Goal: Task Accomplishment & Management: Manage account settings

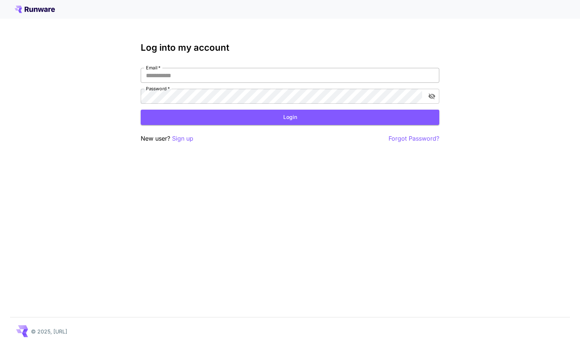
click at [246, 78] on input "Email   *" at bounding box center [290, 75] width 299 height 15
type input "**********"
click at [243, 115] on button "Login" at bounding box center [290, 117] width 299 height 15
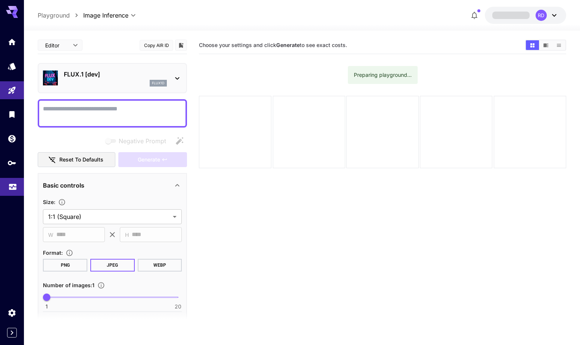
click at [13, 187] on icon "Usage" at bounding box center [12, 186] width 7 height 4
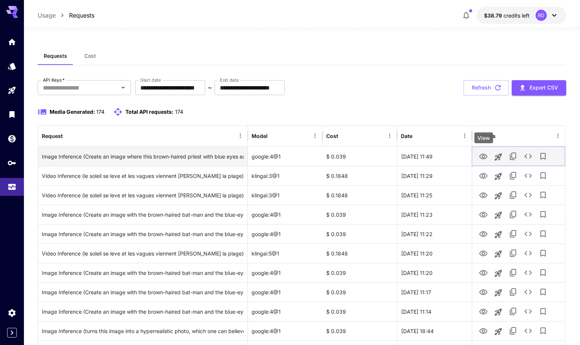
click at [482, 156] on icon "View" at bounding box center [483, 157] width 8 height 6
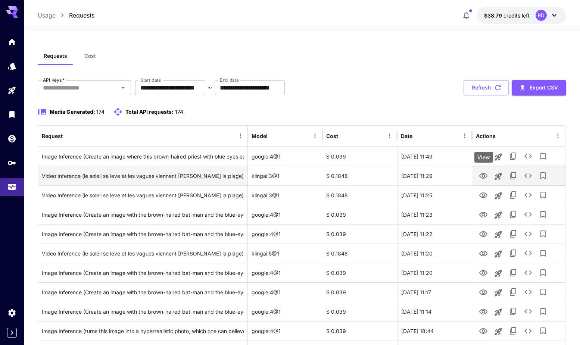
click at [484, 176] on icon "View" at bounding box center [483, 176] width 8 height 6
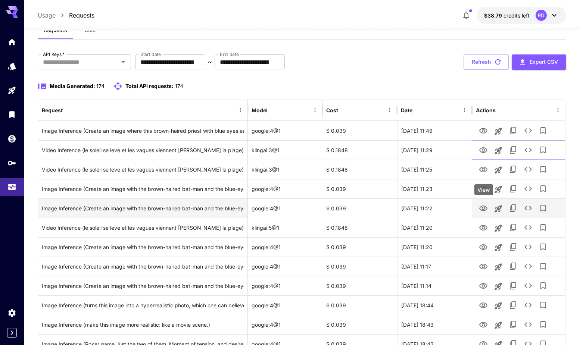
scroll to position [38, 0]
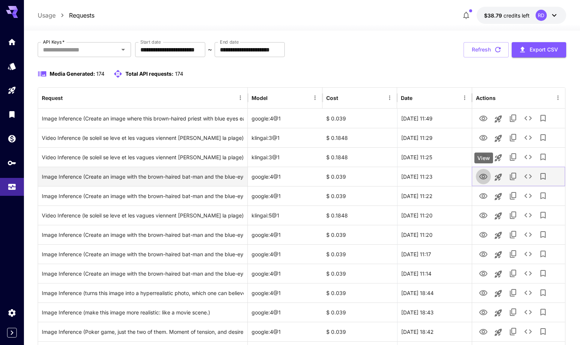
click at [483, 176] on icon "View" at bounding box center [483, 177] width 8 height 6
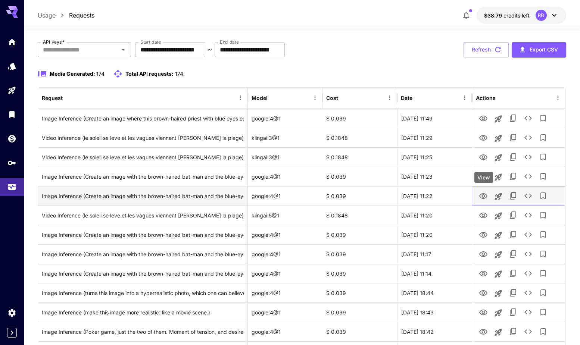
click at [484, 194] on icon "View" at bounding box center [483, 196] width 8 height 6
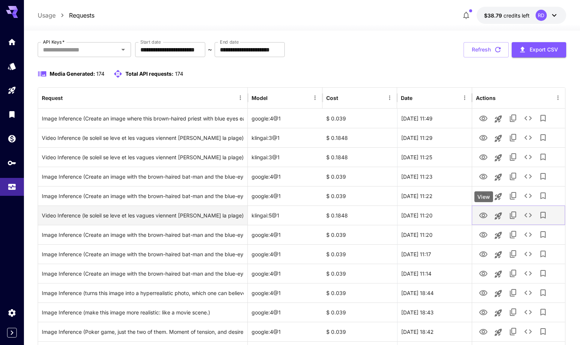
click at [486, 216] on icon "View" at bounding box center [483, 215] width 9 height 9
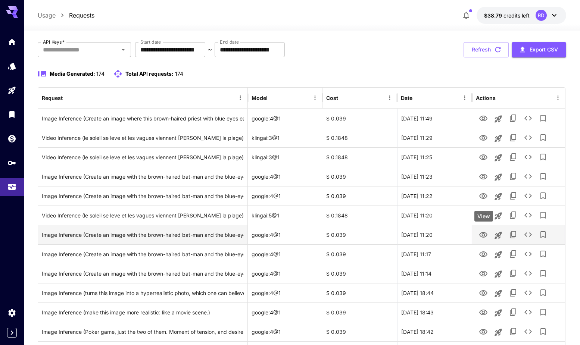
click at [486, 233] on icon "View" at bounding box center [483, 235] width 9 height 9
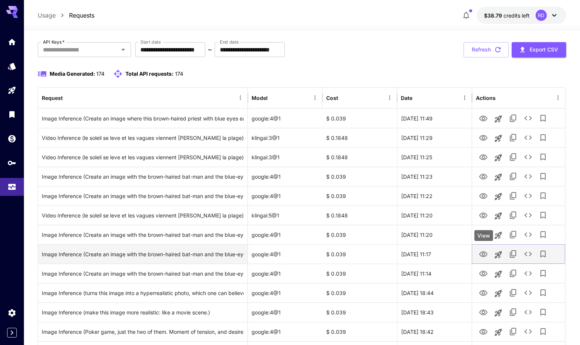
click at [483, 253] on icon "View" at bounding box center [483, 255] width 8 height 6
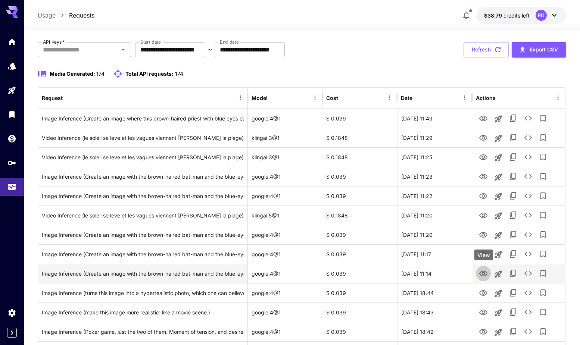
click at [485, 271] on icon "View" at bounding box center [483, 273] width 9 height 9
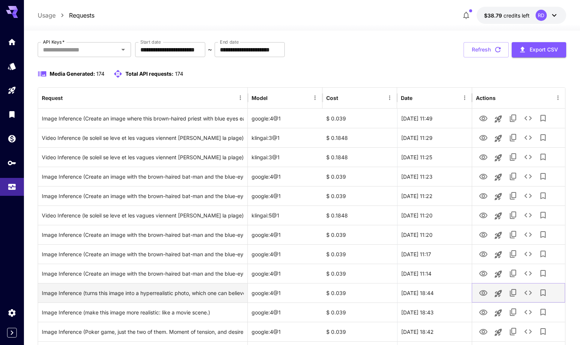
click at [483, 292] on icon "View" at bounding box center [483, 293] width 9 height 9
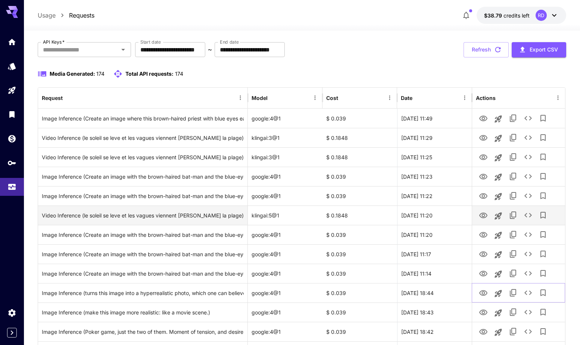
scroll to position [0, 0]
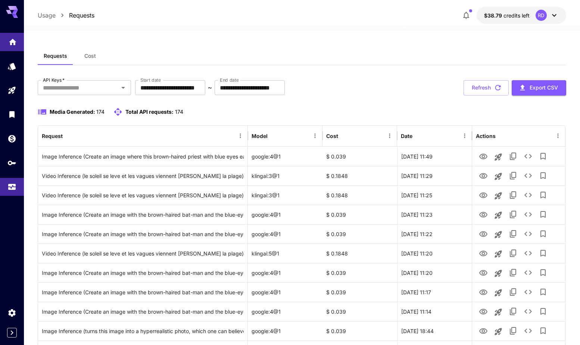
click at [16, 35] on link at bounding box center [12, 42] width 24 height 18
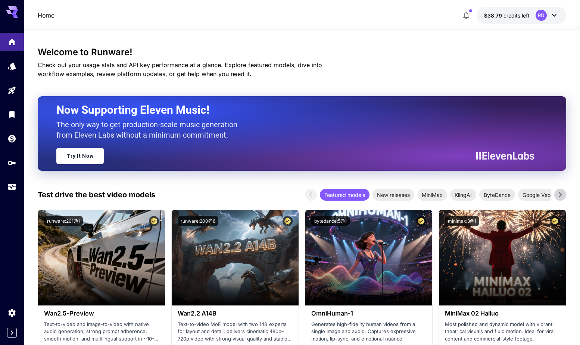
scroll to position [76, 0]
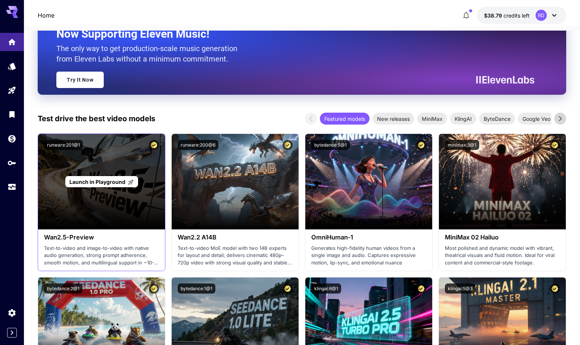
click at [107, 181] on span "Launch in Playground" at bounding box center [97, 182] width 56 height 6
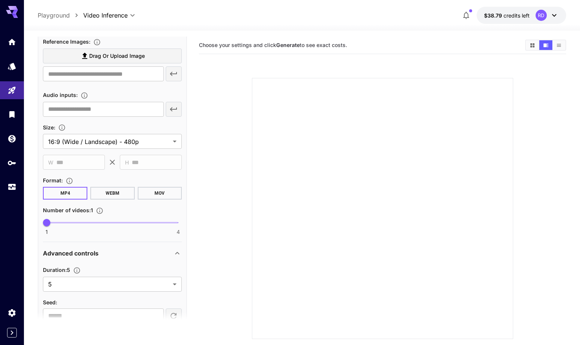
scroll to position [213, 0]
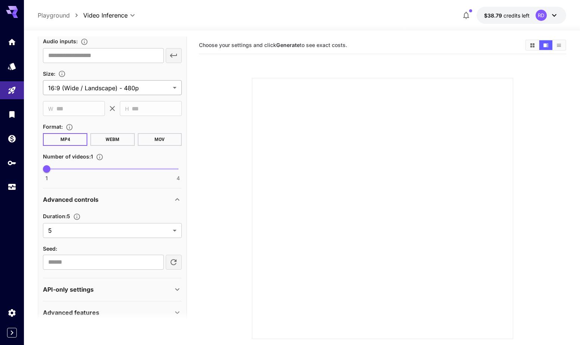
click at [174, 85] on body "**********" at bounding box center [290, 202] width 580 height 404
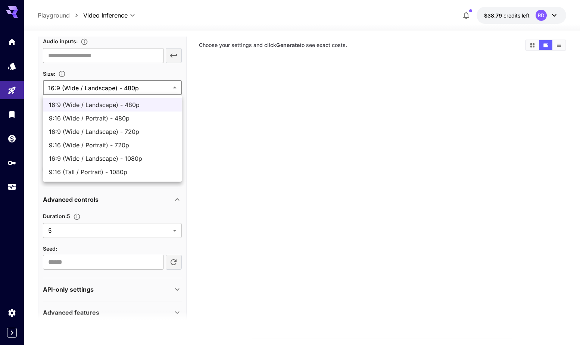
click at [159, 71] on div at bounding box center [290, 172] width 580 height 345
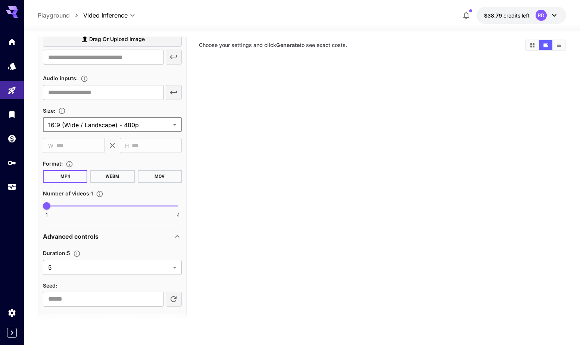
scroll to position [226, 0]
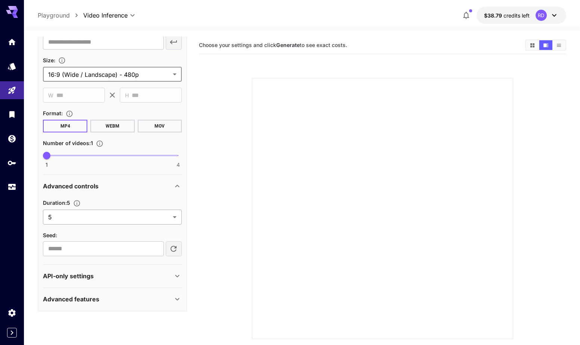
click at [117, 219] on body "**********" at bounding box center [290, 202] width 580 height 404
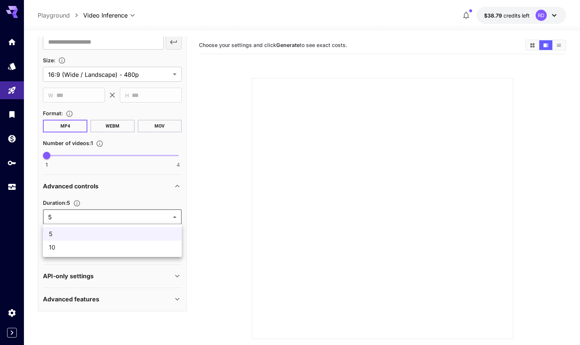
click at [117, 219] on div at bounding box center [290, 172] width 580 height 345
click at [131, 194] on div "Advanced controls" at bounding box center [112, 186] width 139 height 18
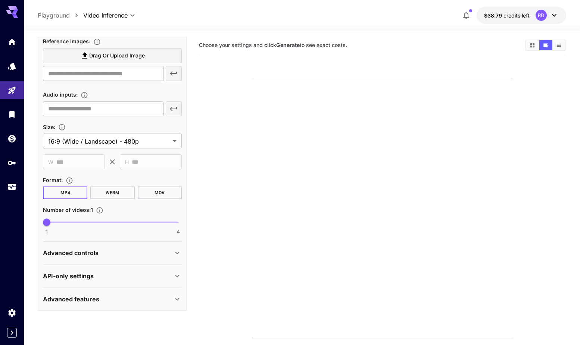
scroll to position [0, 0]
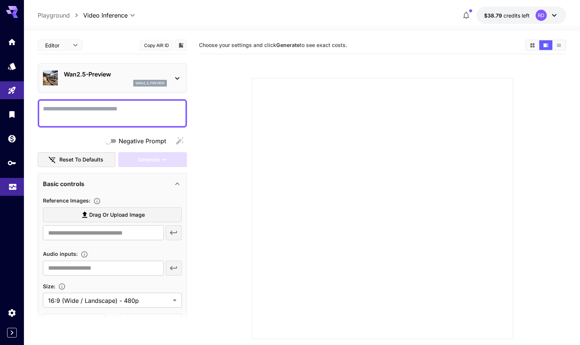
click at [15, 192] on link at bounding box center [12, 187] width 24 height 18
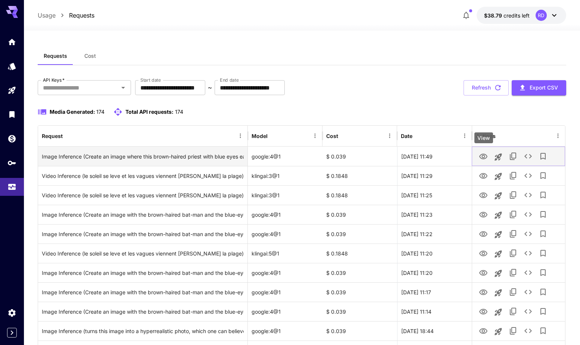
click at [486, 152] on button "View" at bounding box center [483, 156] width 15 height 15
click at [484, 153] on icon "View" at bounding box center [483, 156] width 9 height 9
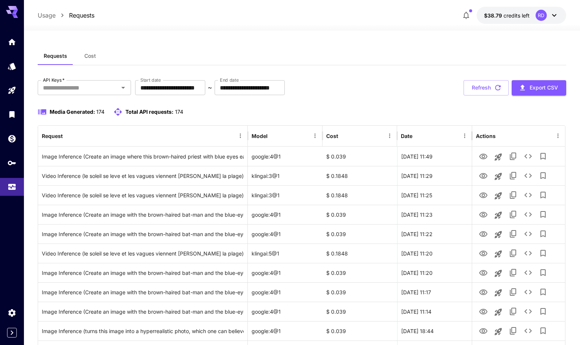
click at [555, 16] on icon at bounding box center [554, 15] width 9 height 9
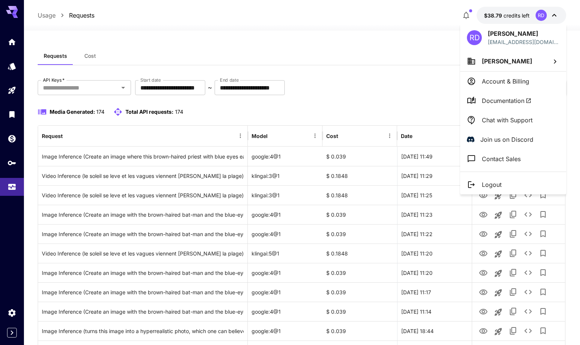
click at [495, 182] on p "Logout" at bounding box center [492, 184] width 20 height 9
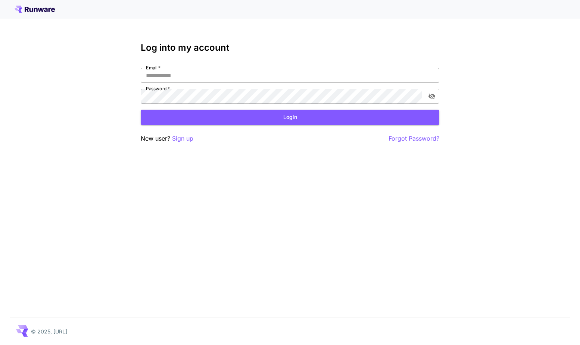
click at [212, 74] on input "Email   *" at bounding box center [290, 75] width 299 height 15
type input "**********"
click at [294, 118] on button "Login" at bounding box center [290, 117] width 299 height 15
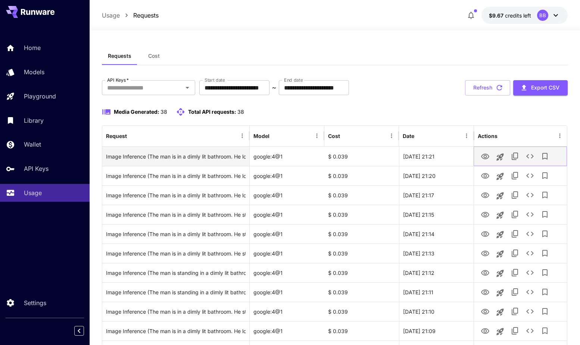
click at [485, 156] on icon "View" at bounding box center [485, 157] width 8 height 6
click at [529, 156] on icon "See details" at bounding box center [530, 156] width 9 height 9
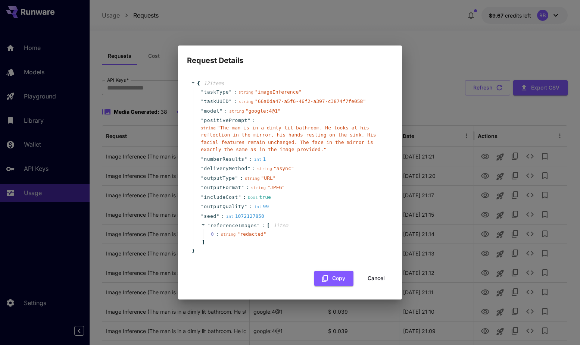
click at [377, 278] on button "Cancel" at bounding box center [376, 278] width 34 height 15
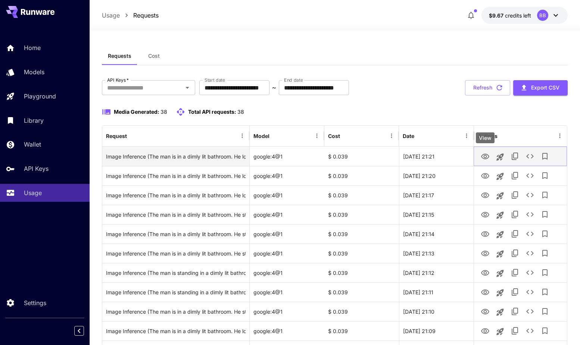
click at [483, 155] on icon "View" at bounding box center [485, 157] width 8 height 6
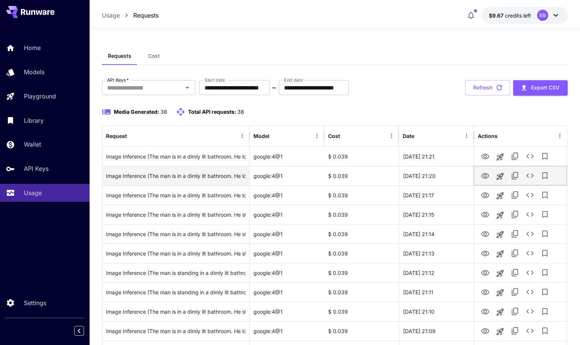
click at [486, 175] on icon "View" at bounding box center [485, 176] width 8 height 6
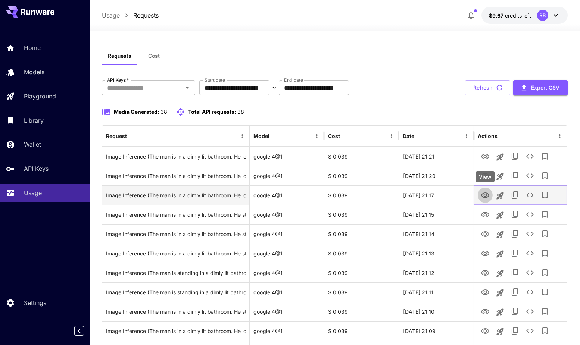
click at [484, 195] on icon "View" at bounding box center [485, 196] width 8 height 6
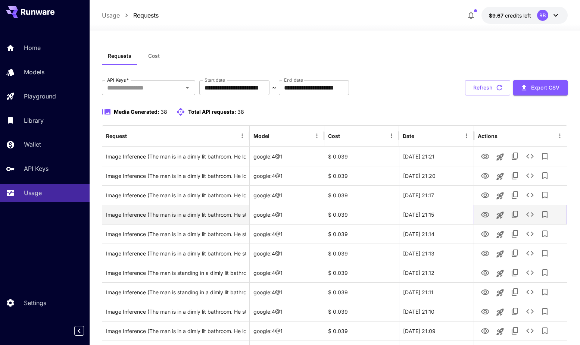
click at [485, 216] on icon "View" at bounding box center [485, 215] width 8 height 6
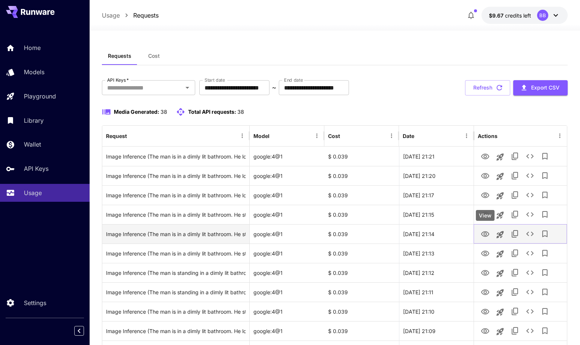
click at [482, 233] on icon "View" at bounding box center [485, 234] width 8 height 6
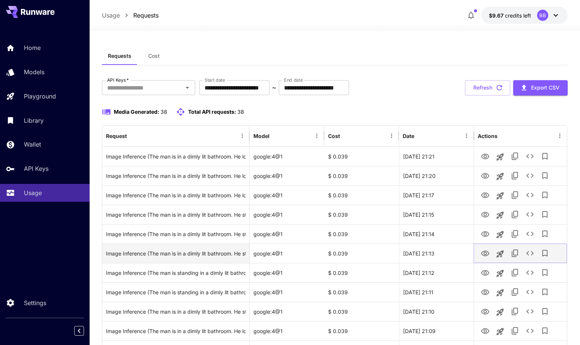
click at [483, 252] on icon "View" at bounding box center [485, 254] width 8 height 6
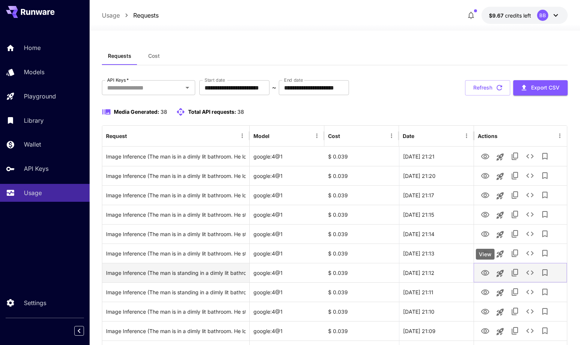
click at [484, 269] on icon "View" at bounding box center [485, 273] width 9 height 9
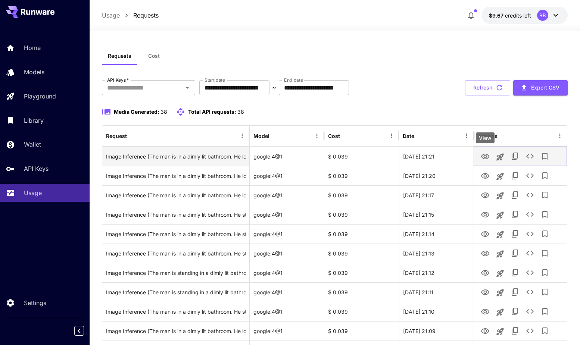
click at [483, 158] on icon "View" at bounding box center [485, 156] width 9 height 9
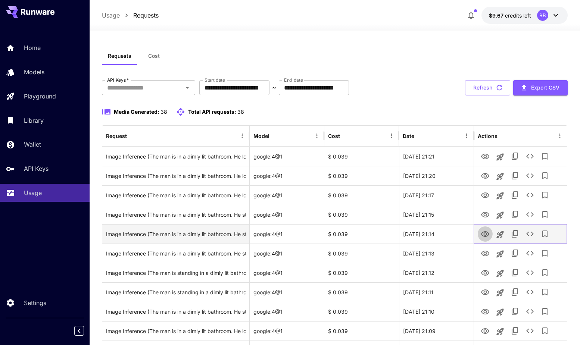
click at [487, 233] on icon "View" at bounding box center [485, 234] width 9 height 9
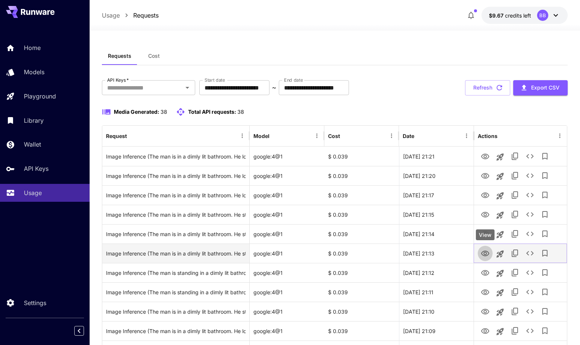
click at [486, 253] on icon "View" at bounding box center [485, 254] width 8 height 6
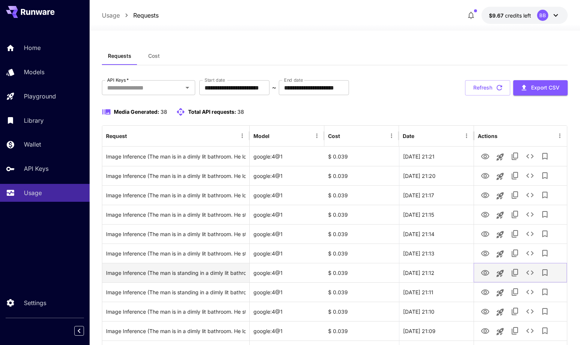
click at [488, 273] on icon "View" at bounding box center [485, 273] width 9 height 9
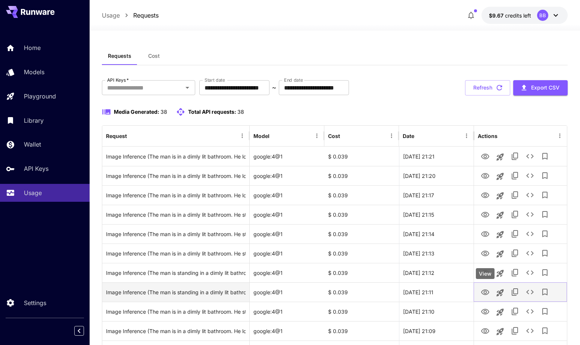
click at [487, 290] on icon "View" at bounding box center [485, 292] width 9 height 9
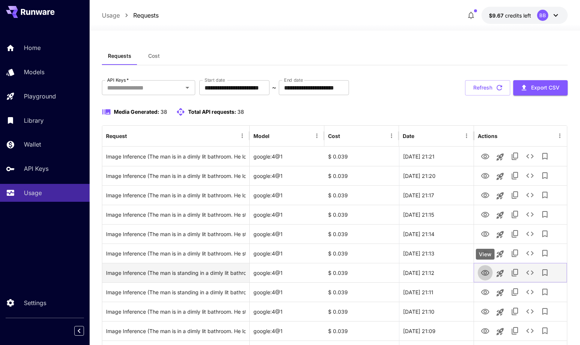
click at [484, 271] on icon "View" at bounding box center [485, 273] width 9 height 9
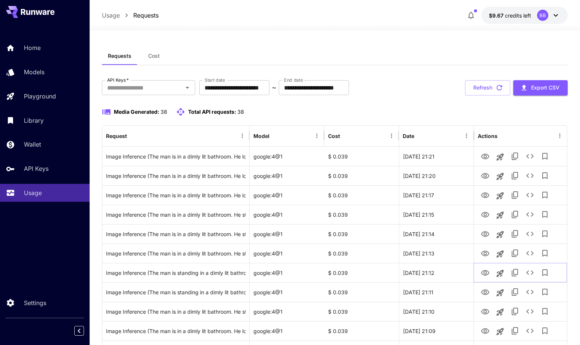
scroll to position [190, 0]
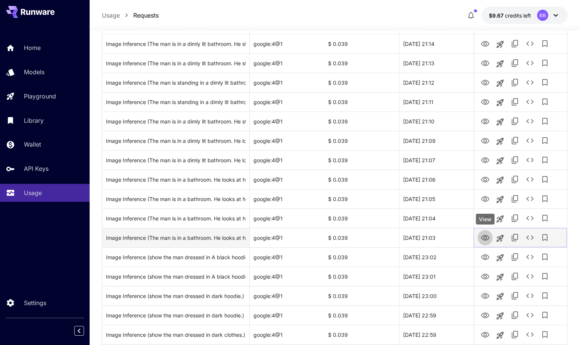
click at [486, 236] on icon "View" at bounding box center [485, 238] width 8 height 6
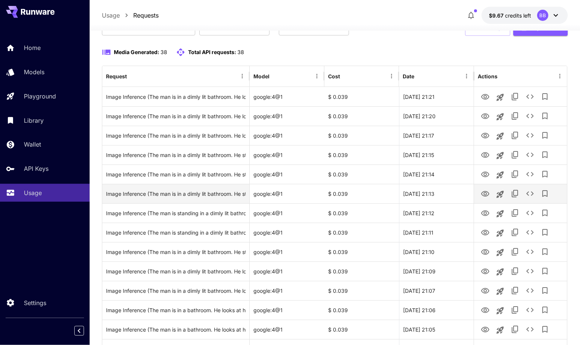
scroll to position [0, 0]
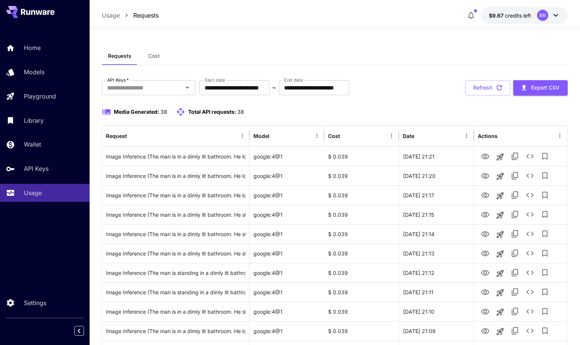
click at [555, 14] on icon at bounding box center [555, 15] width 9 height 9
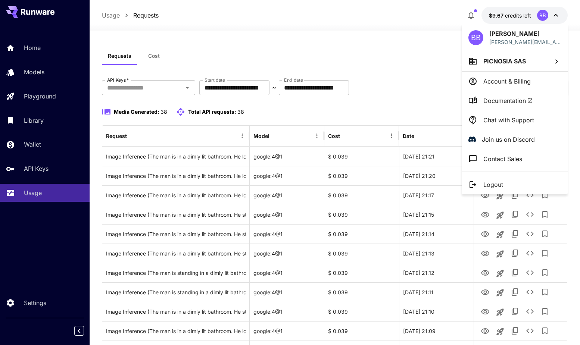
click at [499, 182] on p "Logout" at bounding box center [493, 184] width 20 height 9
